Goal: Task Accomplishment & Management: Manage account settings

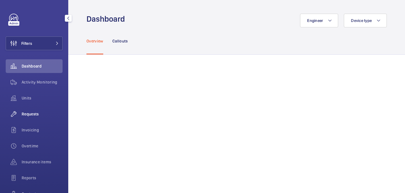
click at [33, 109] on div "Requests" at bounding box center [34, 114] width 57 height 14
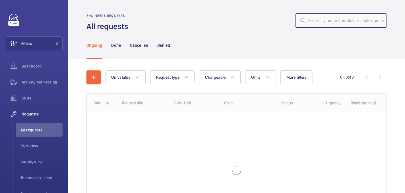
click at [342, 23] on input "text" at bounding box center [341, 20] width 92 height 14
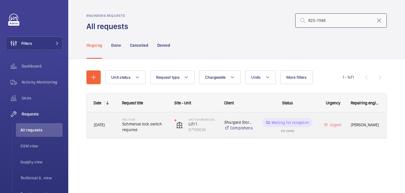
type input "R25-11148"
click at [147, 123] on span "Schmersal lock switch required" at bounding box center [144, 126] width 45 height 11
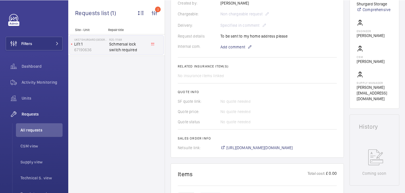
scroll to position [174, 0]
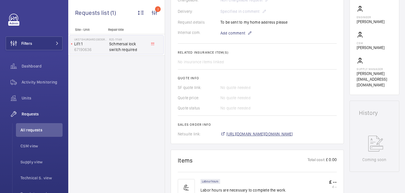
click at [238, 133] on span "https://6461500.app.netsuite.com/app/accounting/transactions/salesord.nl?id=292…" at bounding box center [259, 134] width 67 height 6
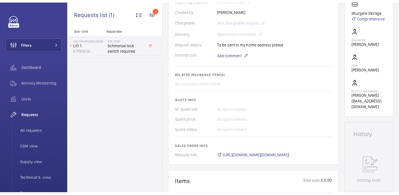
scroll to position [0, 0]
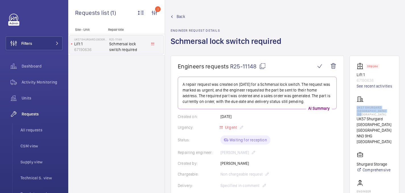
drag, startPoint x: 360, startPoint y: 110, endPoint x: 385, endPoint y: 119, distance: 26.6
click at [385, 119] on wm-front-card "Stopped Lift 1 67190636 See recent activities UK57 Shurgard Northampton Riversi…" at bounding box center [375, 161] width 50 height 213
copy p "UK57 Shurgard Northampton Riverside"
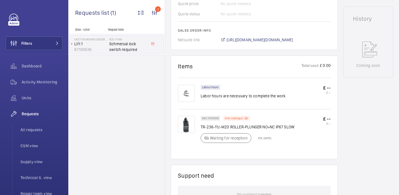
scroll to position [288, 0]
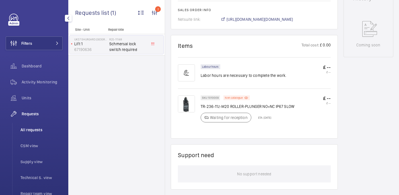
click at [30, 127] on span "All requests" at bounding box center [41, 130] width 42 height 6
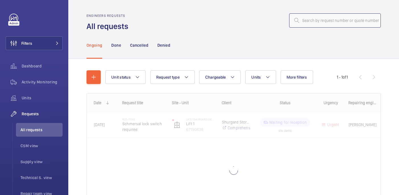
click at [313, 20] on input "text" at bounding box center [335, 20] width 92 height 14
paste input "R25-11333"
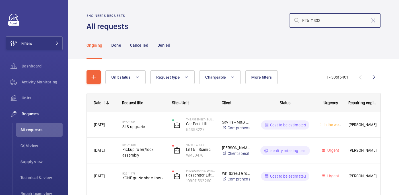
click at [301, 20] on input "R25-11333" at bounding box center [335, 20] width 92 height 14
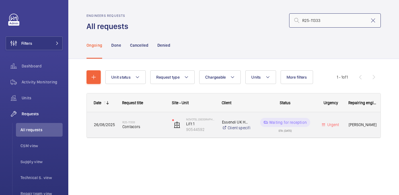
type input "R25-11333"
click at [150, 129] on span "Contacors" at bounding box center [143, 127] width 42 height 6
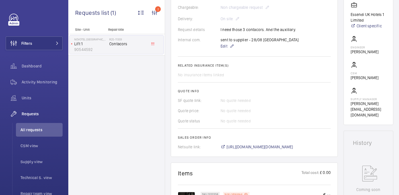
scroll to position [329, 0]
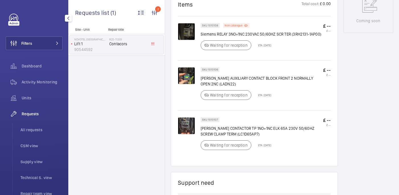
drag, startPoint x: 28, startPoint y: 128, endPoint x: 46, endPoint y: 111, distance: 24.4
click at [28, 128] on span "All requests" at bounding box center [41, 130] width 42 height 6
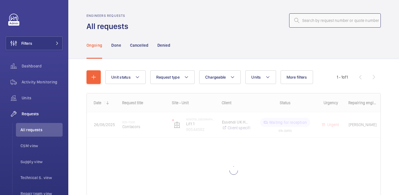
click at [310, 22] on input "text" at bounding box center [335, 20] width 92 height 14
paste input "R25-11418"
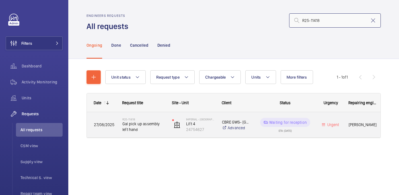
type input "R25-11418"
click at [158, 120] on h2 "R25-11418" at bounding box center [143, 118] width 42 height 3
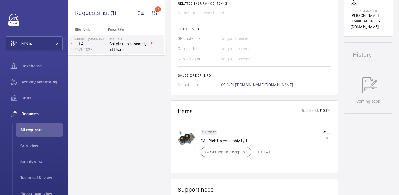
scroll to position [270, 0]
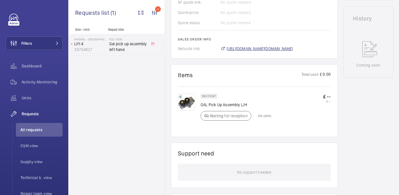
click at [255, 46] on span "https://6461500.app.netsuite.com/app/accounting/transactions/salesord.nl?id=295…" at bounding box center [259, 49] width 67 height 6
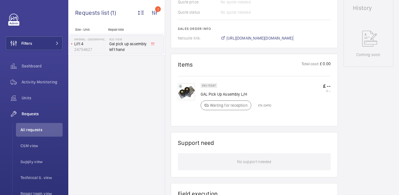
scroll to position [282, 0]
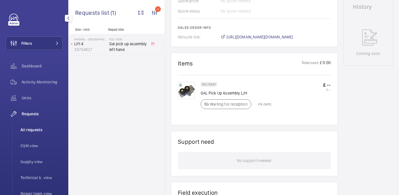
click at [17, 135] on li "All requests" at bounding box center [39, 130] width 47 height 14
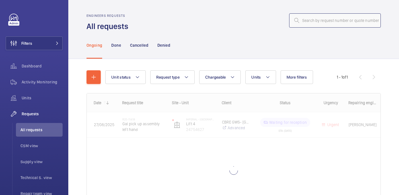
click at [318, 22] on input "text" at bounding box center [335, 20] width 92 height 14
paste input "R25-10682"
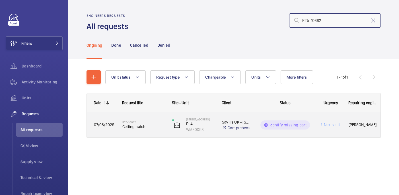
type input "R25-10682"
click at [165, 121] on div "1 Southampton Row PL4 WME0053" at bounding box center [189, 124] width 49 height 23
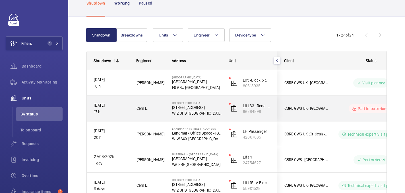
scroll to position [37, 0]
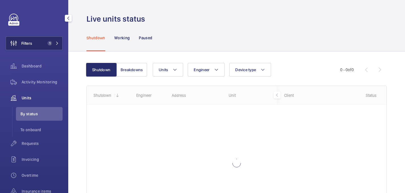
click at [52, 40] on button "Filters 1" at bounding box center [34, 43] width 57 height 14
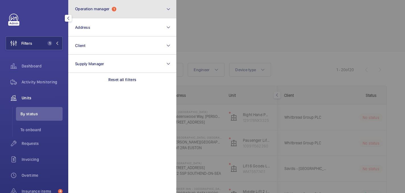
click at [150, 9] on button "Operation manager 1" at bounding box center [122, 9] width 108 height 18
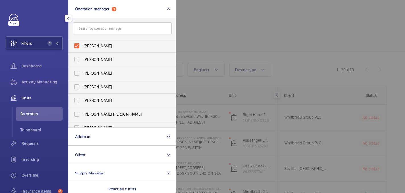
click at [218, 17] on div at bounding box center [378, 96] width 405 height 193
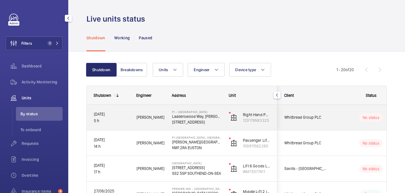
click at [129, 124] on div "29/08/2025 5 h" at bounding box center [108, 117] width 42 height 24
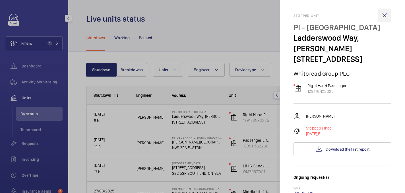
click at [388, 16] on wm-front-icon-button at bounding box center [385, 16] width 14 height 14
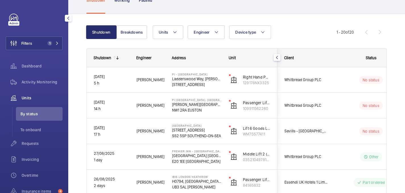
scroll to position [38, 0]
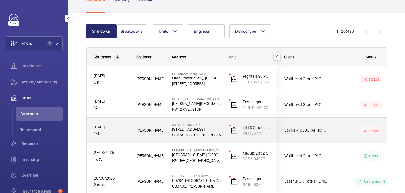
click at [340, 141] on div "No status" at bounding box center [368, 129] width 78 height 25
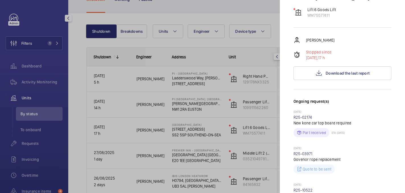
scroll to position [66, 0]
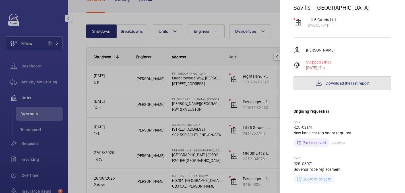
click at [327, 90] on button "Download the last report" at bounding box center [343, 83] width 98 height 14
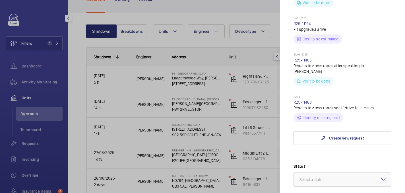
scroll to position [358, 0]
click at [304, 104] on link "R25-11468" at bounding box center [303, 101] width 18 height 5
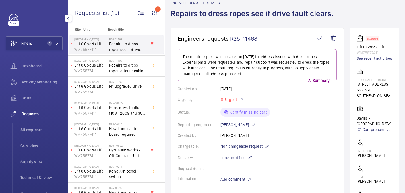
scroll to position [26, 0]
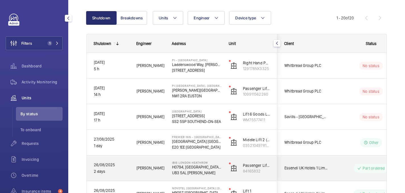
scroll to position [53, 0]
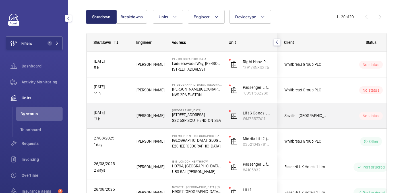
click at [352, 116] on wm-front-pills-cell "No status" at bounding box center [371, 116] width 71 height 8
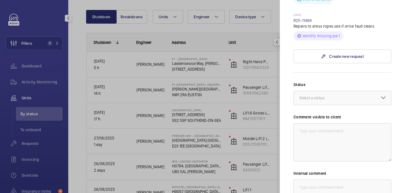
scroll to position [439, 0]
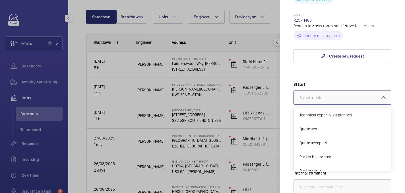
click at [332, 104] on div at bounding box center [342, 98] width 97 height 14
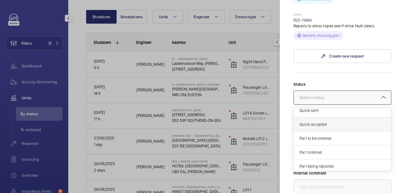
scroll to position [20, 0]
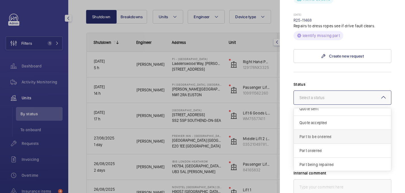
click at [329, 139] on span "Part to be ordered" at bounding box center [343, 137] width 86 height 6
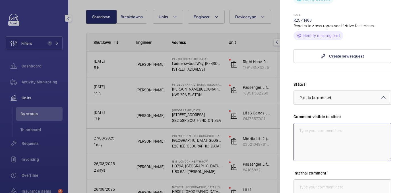
click at [318, 146] on textarea at bounding box center [343, 142] width 98 height 38
click at [305, 141] on textarea "WM ACTION: sourcing parts and repairs to attend. ETa and date TBC." at bounding box center [343, 142] width 98 height 38
click at [338, 142] on textarea "WM ACTION: sourcing parts and repairs to attend. ETA and date TBC." at bounding box center [343, 142] width 98 height 38
drag, startPoint x: 345, startPoint y: 139, endPoint x: 342, endPoint y: 139, distance: 3.1
click at [342, 139] on textarea "WM ACTION: sourcing parts and repairs to attend. ETA and date TBC. 29/08" at bounding box center [343, 142] width 98 height 38
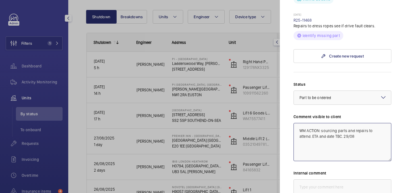
drag, startPoint x: 344, startPoint y: 140, endPoint x: 295, endPoint y: 135, distance: 49.3
click at [295, 135] on textarea "WM ACTION: sourcing parts and repairs to attend. ETA and date TBC. 29/08" at bounding box center [343, 142] width 98 height 38
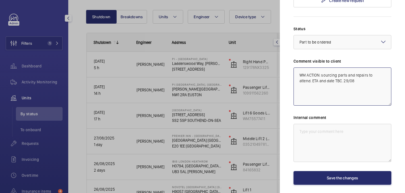
scroll to position [499, 0]
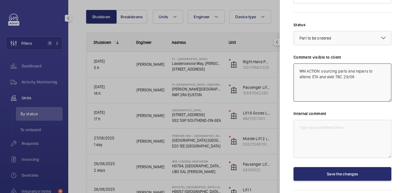
type textarea "WM ACTION: sourcing parts and repairs to attend. ETA and date TBC. 29/08"
click at [326, 134] on textarea at bounding box center [343, 139] width 98 height 38
paste textarea "WM ACTION: sourcing parts and repairs to attend. ETA and date TBC. 29/08"
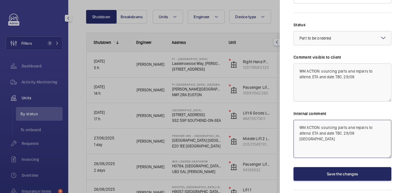
type textarea "WM ACTION: sourcing parts and repairs to attend. ETA and date TBC. 29/08 india"
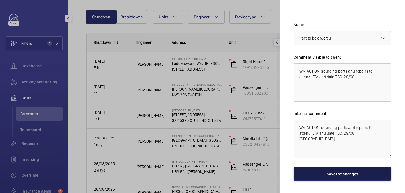
click at [348, 180] on button "Save the changes" at bounding box center [343, 174] width 98 height 14
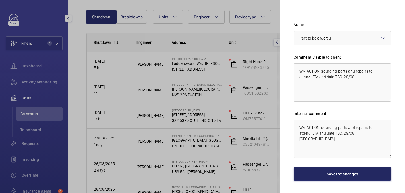
scroll to position [0, 0]
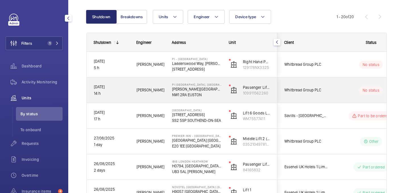
click at [339, 86] on wm-front-pills-cell "No status" at bounding box center [371, 90] width 71 height 8
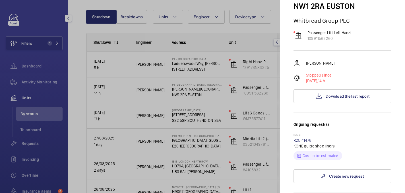
scroll to position [74, 0]
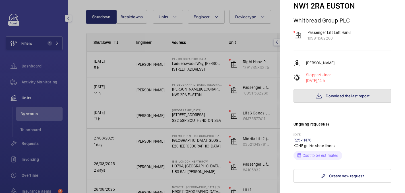
click at [316, 92] on mat-icon at bounding box center [319, 95] width 7 height 7
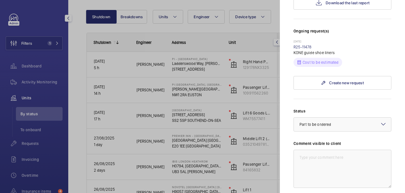
scroll to position [167, 0]
click at [324, 152] on textarea at bounding box center [343, 169] width 98 height 38
drag, startPoint x: 312, startPoint y: 154, endPoint x: 292, endPoint y: 147, distance: 20.6
click at [292, 147] on mat-sidenav "Stopped unit PI London, St Pancras Station Clifton House, 88 Euston Road NW1 2R…" at bounding box center [342, 96] width 125 height 193
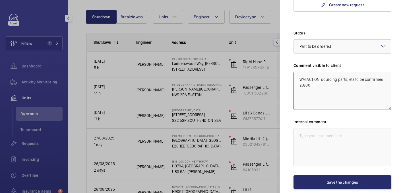
type textarea "WM ACTION: sourcing parts, eta to be confirmed. 29/08"
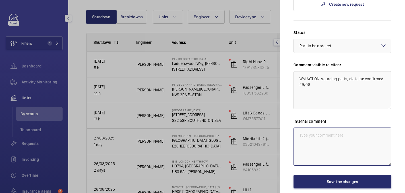
scroll to position [250, 0]
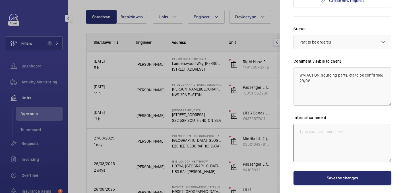
click at [320, 154] on div "Status Select a status × Part to be ordered × Comment visible to client WM ACTI…" at bounding box center [343, 105] width 98 height 159
paste textarea "WM ACTION: sourcing parts, eta to be confirmed. 29/08"
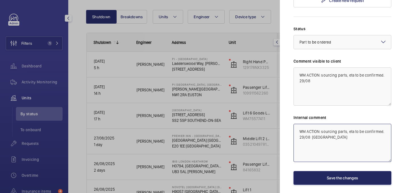
type textarea "WM ACTION: sourcing parts, eta to be confirmed. 29/08 india"
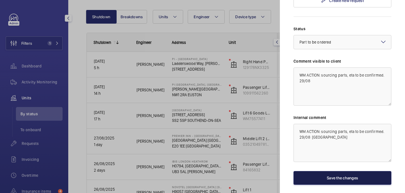
click at [350, 171] on button "Save the changes" at bounding box center [343, 178] width 98 height 14
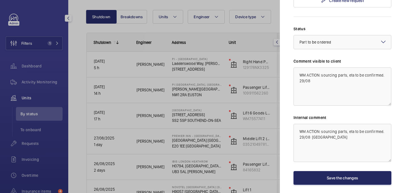
scroll to position [0, 0]
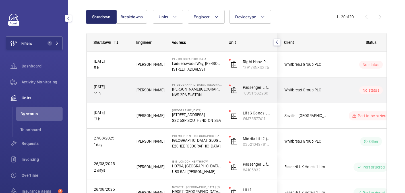
click at [343, 94] on wm-front-pills-cell "No status" at bounding box center [371, 90] width 71 height 8
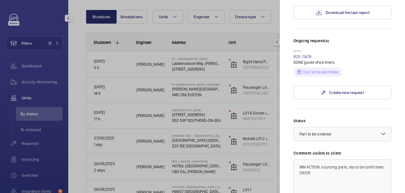
scroll to position [163, 0]
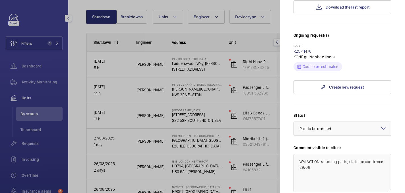
click at [339, 122] on div at bounding box center [342, 129] width 97 height 14
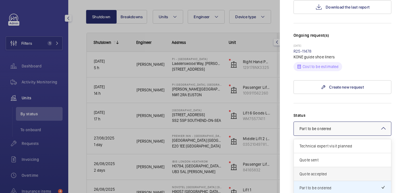
click at [336, 170] on div "Quote accepted" at bounding box center [342, 174] width 97 height 14
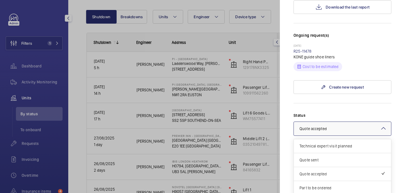
click at [337, 126] on div "× Quote accepted" at bounding box center [321, 129] width 42 height 6
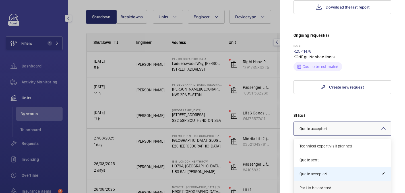
click at [335, 185] on span "Part to be ordered" at bounding box center [343, 188] width 86 height 6
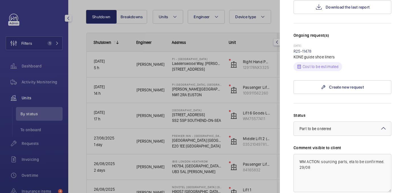
scroll to position [263, 0]
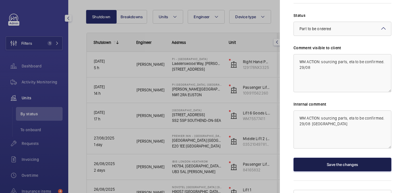
click at [336, 159] on button "Save the changes" at bounding box center [343, 165] width 98 height 14
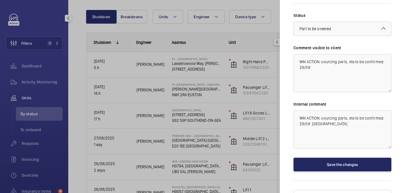
scroll to position [0, 0]
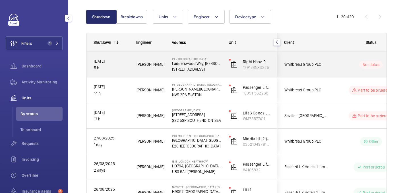
click at [346, 60] on div "No status" at bounding box center [368, 64] width 78 height 19
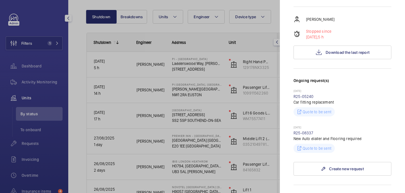
scroll to position [76, 0]
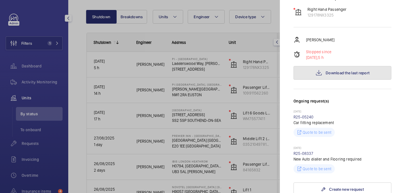
click at [326, 73] on span "Download the last report" at bounding box center [348, 73] width 44 height 5
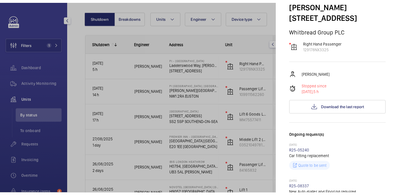
scroll to position [0, 0]
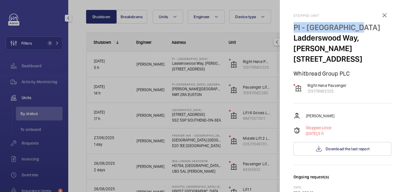
drag, startPoint x: 294, startPoint y: 28, endPoint x: 372, endPoint y: 26, distance: 77.4
click at [372, 26] on p "PI - New Southgate" at bounding box center [343, 27] width 98 height 11
copy p "PI - New Southgate"
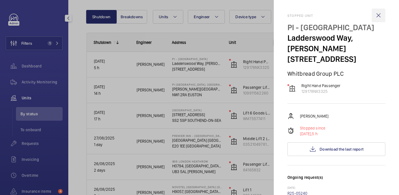
click at [379, 16] on wm-front-icon-button at bounding box center [379, 16] width 14 height 14
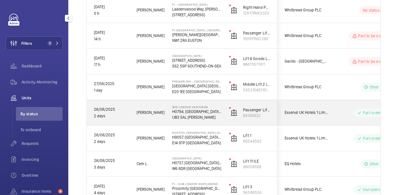
scroll to position [108, 0]
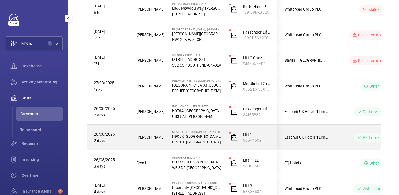
click at [216, 143] on p "E14 9TP LONDON" at bounding box center [197, 142] width 50 height 6
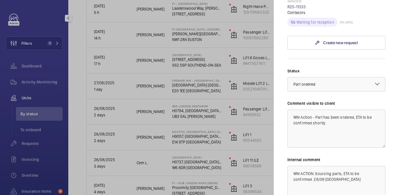
scroll to position [324, 0]
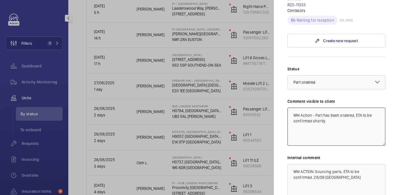
click at [327, 108] on textarea "WM Action - Part has been ordered, ETA to be confirmed shortly." at bounding box center [336, 127] width 98 height 38
drag, startPoint x: 326, startPoint y: 79, endPoint x: 290, endPoint y: 80, distance: 35.8
click at [290, 108] on textarea "WM Action - Part has been ordered, ETA to be confirmed shortly." at bounding box center [336, 127] width 98 height 38
type textarea "WM Action - Part has been ordered, ETA W/C 1st. 28/08"
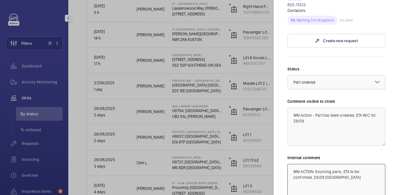
click at [324, 164] on textarea "WM ACTION: Sourcing parts, ETA to be confirmed. 28/08 india" at bounding box center [336, 183] width 98 height 38
click at [377, 164] on textarea "WM ACTION: Sourcing parts, ETA to be confirmed. 28/08 india WM ACTION: parts on…" at bounding box center [336, 183] width 98 height 38
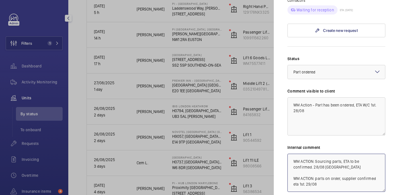
scroll to position [339, 0]
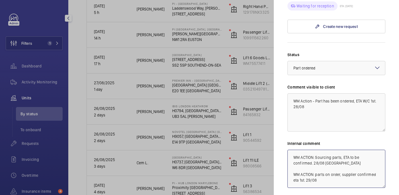
type textarea "WM ACTION: Sourcing parts, ETA to be confirmed. 28/08 india WM ACTION: parts on…"
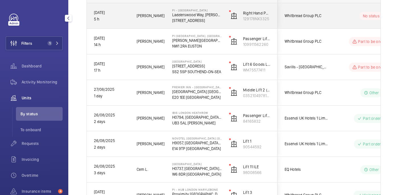
scroll to position [100, 0]
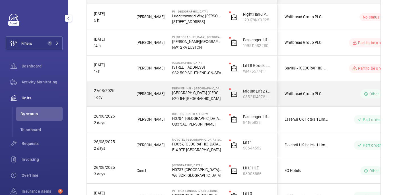
click at [339, 73] on div "Part to be ordered" at bounding box center [368, 68] width 78 height 20
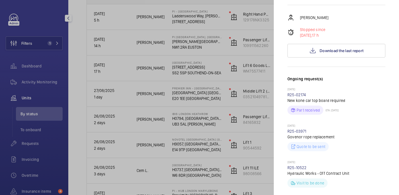
scroll to position [0, 0]
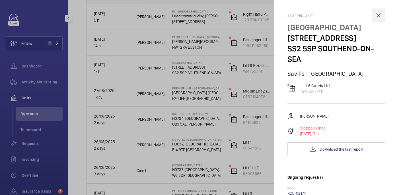
click at [379, 18] on wm-front-icon-button at bounding box center [379, 16] width 14 height 14
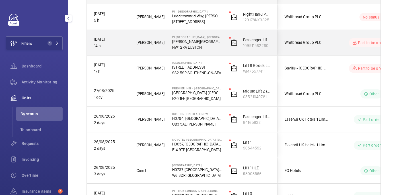
click at [335, 50] on div "Part to be ordered" at bounding box center [368, 42] width 78 height 20
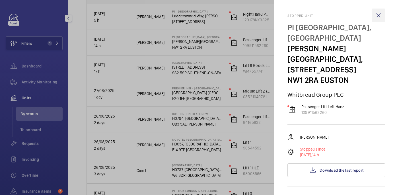
click at [378, 14] on wm-front-icon-button at bounding box center [379, 16] width 14 height 14
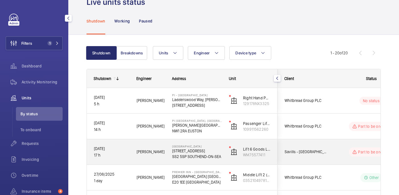
scroll to position [17, 0]
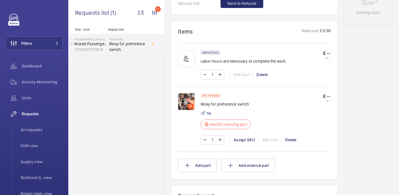
scroll to position [324, 0]
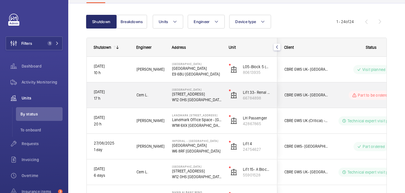
scroll to position [56, 0]
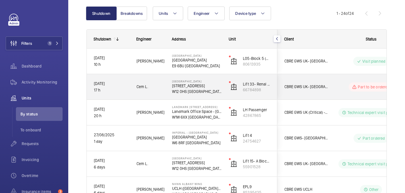
click at [335, 82] on div "Part to be ordered" at bounding box center [368, 87] width 78 height 20
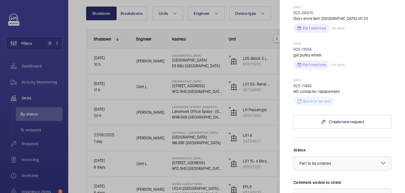
scroll to position [372, 0]
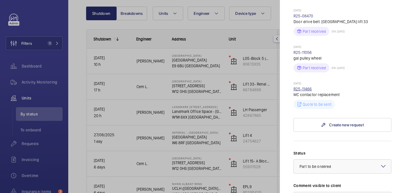
click at [308, 86] on link "R25-11466" at bounding box center [303, 88] width 18 height 5
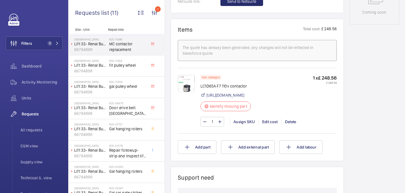
scroll to position [344, 0]
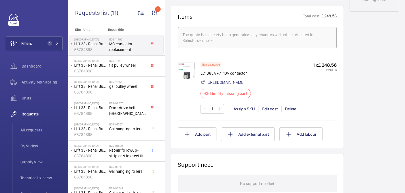
click at [183, 76] on img at bounding box center [186, 70] width 17 height 17
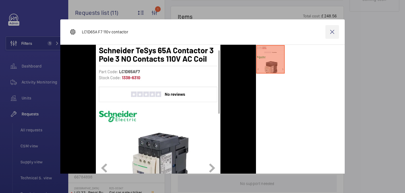
click at [333, 33] on wm-front-icon-button at bounding box center [332, 32] width 14 height 14
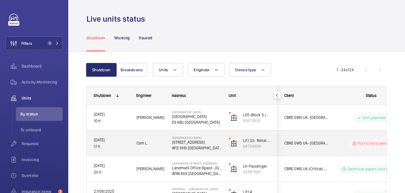
click at [339, 142] on wm-front-pills-cell "Part to be ordered" at bounding box center [371, 143] width 71 height 9
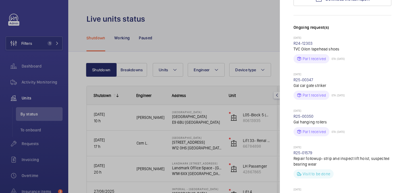
scroll to position [117, 0]
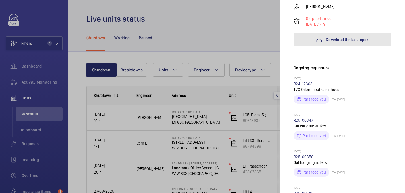
click at [331, 37] on span "Download the last report" at bounding box center [348, 39] width 44 height 5
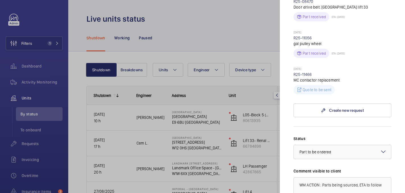
scroll to position [394, 0]
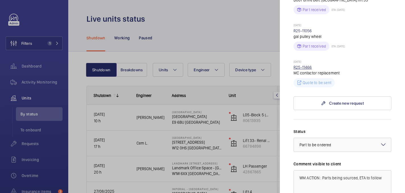
click at [306, 65] on link "R25-11466" at bounding box center [303, 67] width 18 height 5
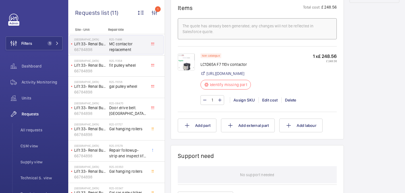
scroll to position [354, 0]
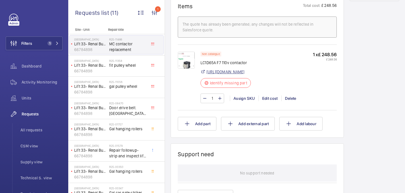
click at [241, 75] on link "https://www.cef.co.uk/catalogue/products/1864255-65a-contactor-3-pole-3-n-o-con…" at bounding box center [226, 72] width 38 height 6
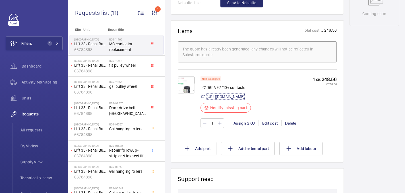
scroll to position [230, 0]
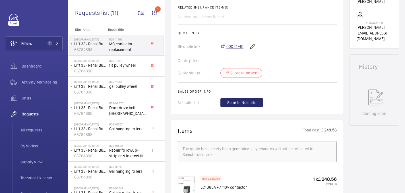
click at [235, 49] on span "00021740" at bounding box center [234, 47] width 17 height 6
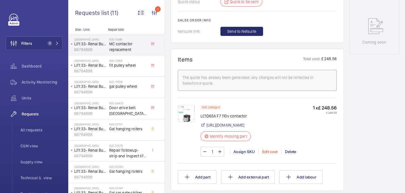
click at [276, 154] on div "Edit cost" at bounding box center [270, 152] width 23 height 6
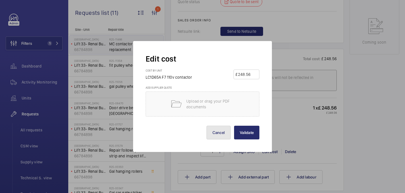
click at [225, 127] on button "Cancel" at bounding box center [219, 132] width 24 height 14
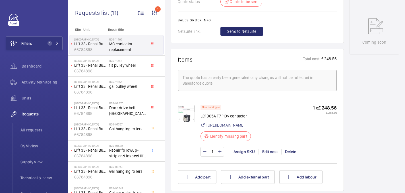
scroll to position [110, 0]
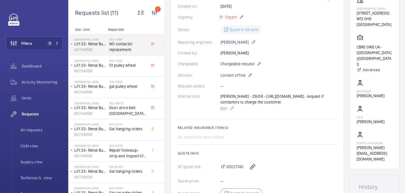
click at [226, 111] on span "Edit" at bounding box center [223, 108] width 7 height 6
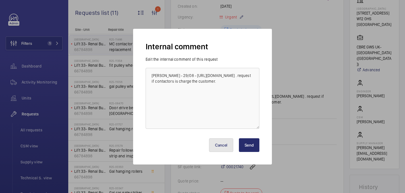
click at [228, 142] on button "Cancel" at bounding box center [221, 145] width 24 height 14
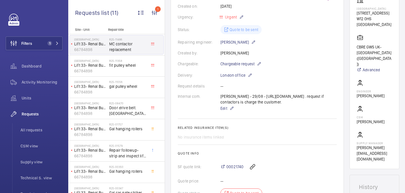
scroll to position [73, 0]
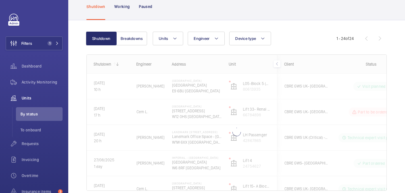
scroll to position [32, 0]
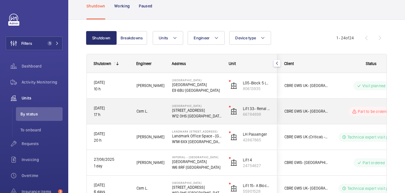
click at [341, 104] on div "Part to be ordered" at bounding box center [368, 111] width 78 height 20
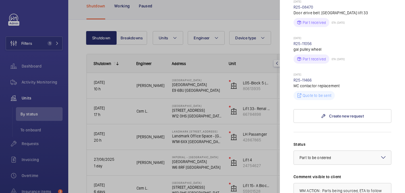
scroll to position [510, 0]
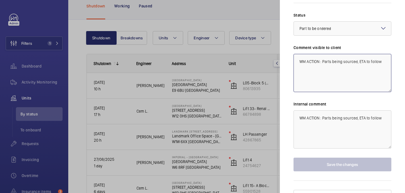
click at [383, 54] on textarea "WM ACTION : Parts being sourced, ETA to follow" at bounding box center [343, 73] width 98 height 38
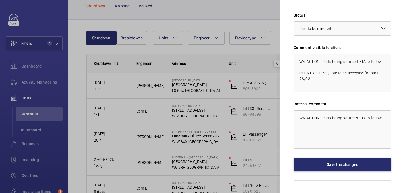
drag, startPoint x: 309, startPoint y: 68, endPoint x: 296, endPoint y: 61, distance: 14.9
click at [296, 61] on textarea "WM ACTION : Parts being sourced, ETA to follow CLIENT ACTION: Quote to be accep…" at bounding box center [343, 73] width 98 height 38
type textarea "WM ACTION : Parts being sourced, ETA to follow CLIENT ACTION: Quote to be accep…"
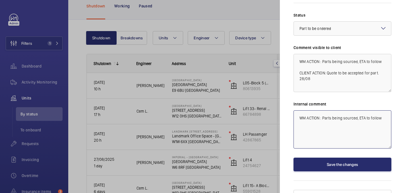
click at [323, 116] on textarea "WM ACTION : Parts being sourced, ETA to follow" at bounding box center [343, 129] width 98 height 38
paste textarea "CLIENT ACTION: Quote to be accepted for part. 28/08"
click at [335, 26] on div "× Part to be ordered" at bounding box center [323, 29] width 46 height 6
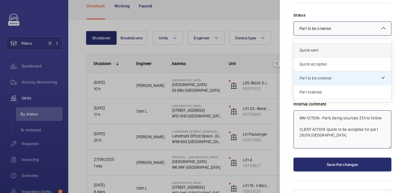
scroll to position [9, 0]
click at [334, 48] on span "Quote sent" at bounding box center [343, 51] width 86 height 6
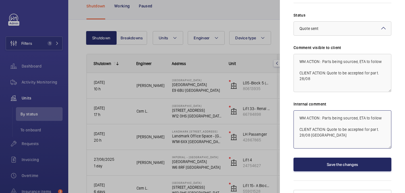
type textarea "WM ACTION : Parts being sourced, ETA to follow CLIENT ACTION: Quote to be accep…"
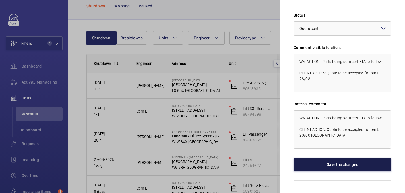
click at [336, 157] on button "Save the changes" at bounding box center [343, 164] width 98 height 14
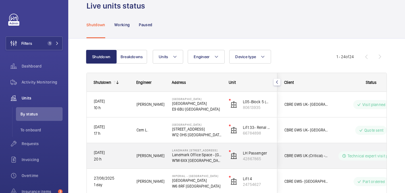
scroll to position [0, 0]
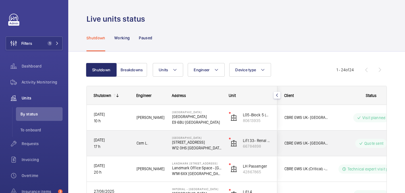
click at [344, 145] on wm-front-pills-cell "Quote sent" at bounding box center [371, 143] width 71 height 9
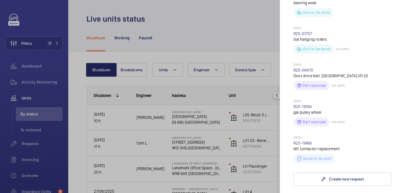
scroll to position [338, 0]
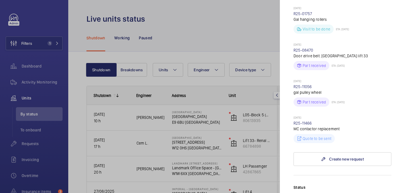
click at [299, 116] on wm-front-repair-request-minimized-display-item "Yesterday R25-11466 MC contactor replacement Quote to be sent" at bounding box center [343, 129] width 98 height 27
click at [300, 121] on link "R25-11466" at bounding box center [303, 123] width 18 height 5
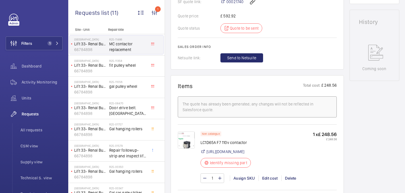
scroll to position [275, 0]
click at [330, 89] on p "£ 248.56" at bounding box center [329, 85] width 16 height 7
drag, startPoint x: 330, startPoint y: 91, endPoint x: 340, endPoint y: 90, distance: 10.3
click at [337, 89] on p "£ 248.56" at bounding box center [329, 85] width 16 height 7
copy p "248.56"
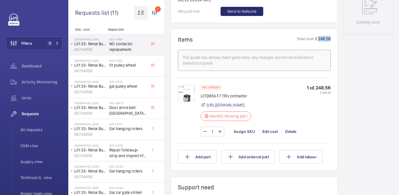
scroll to position [319, 0]
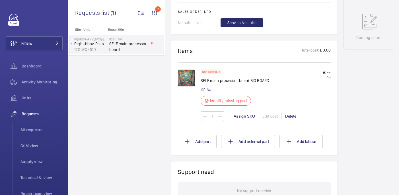
scroll to position [292, 0]
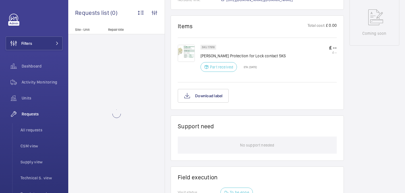
scroll to position [303, 0]
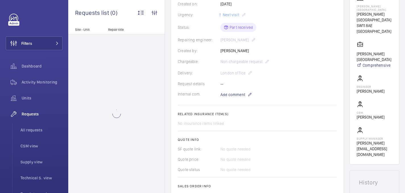
scroll to position [256, 0]
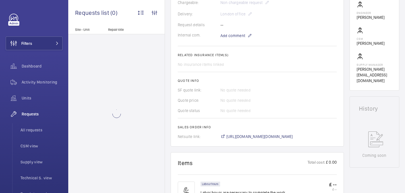
scroll to position [295, 0]
